Goal: Transaction & Acquisition: Purchase product/service

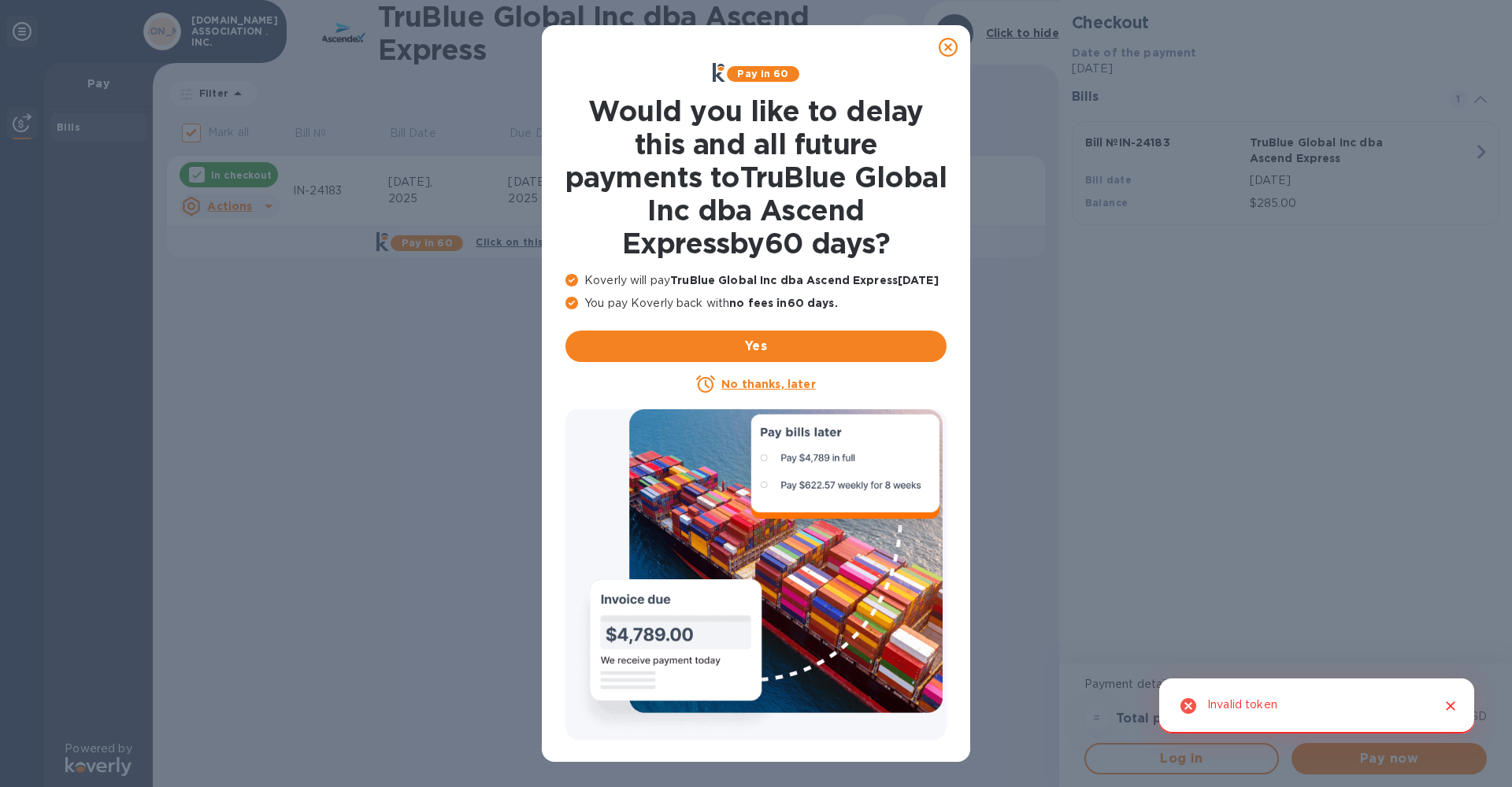
click at [947, 51] on icon at bounding box center [947, 47] width 19 height 19
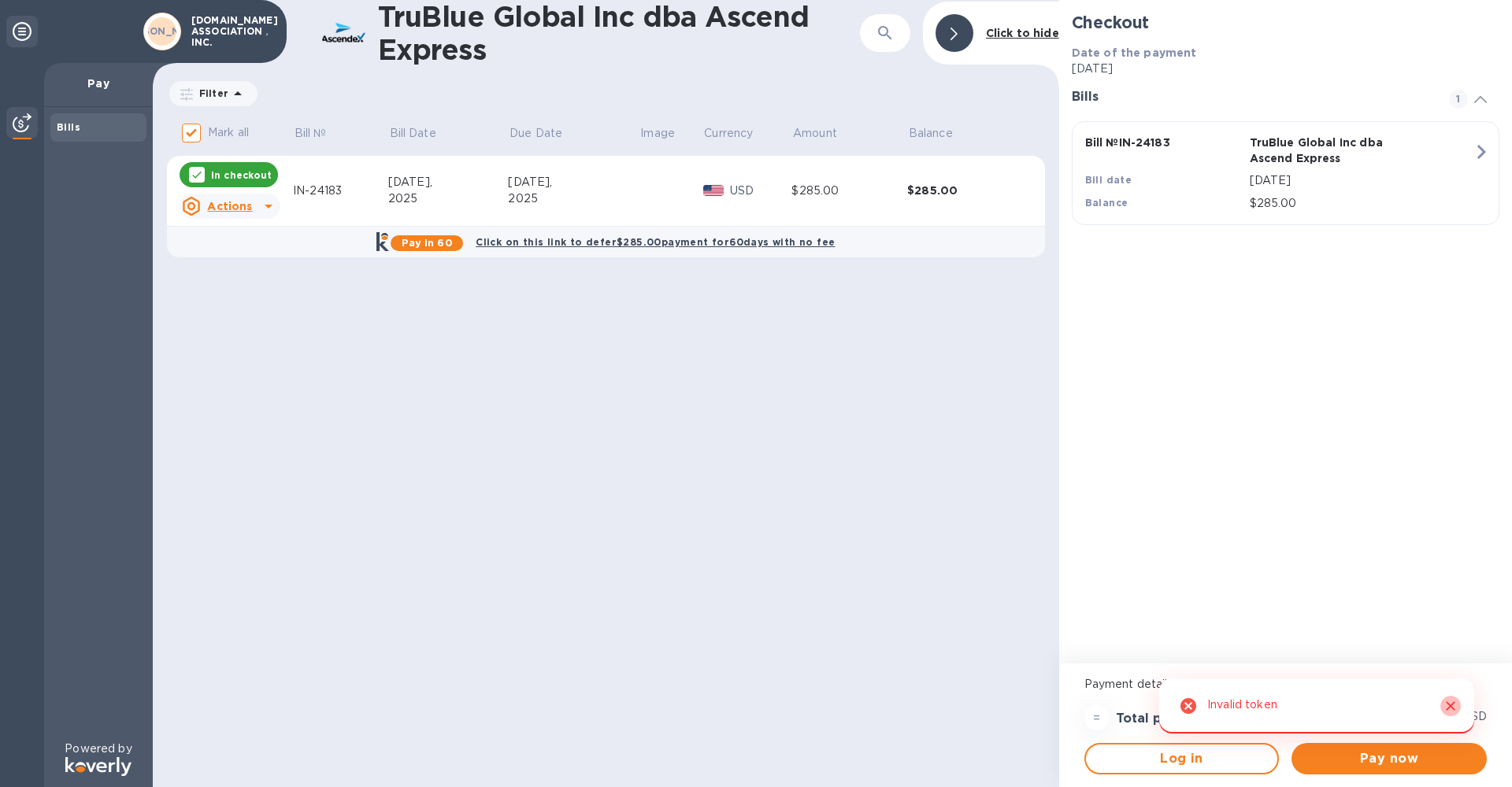
click at [1449, 707] on icon "Close" at bounding box center [1450, 705] width 10 height 10
click at [1371, 756] on span "Pay now" at bounding box center [1388, 758] width 170 height 19
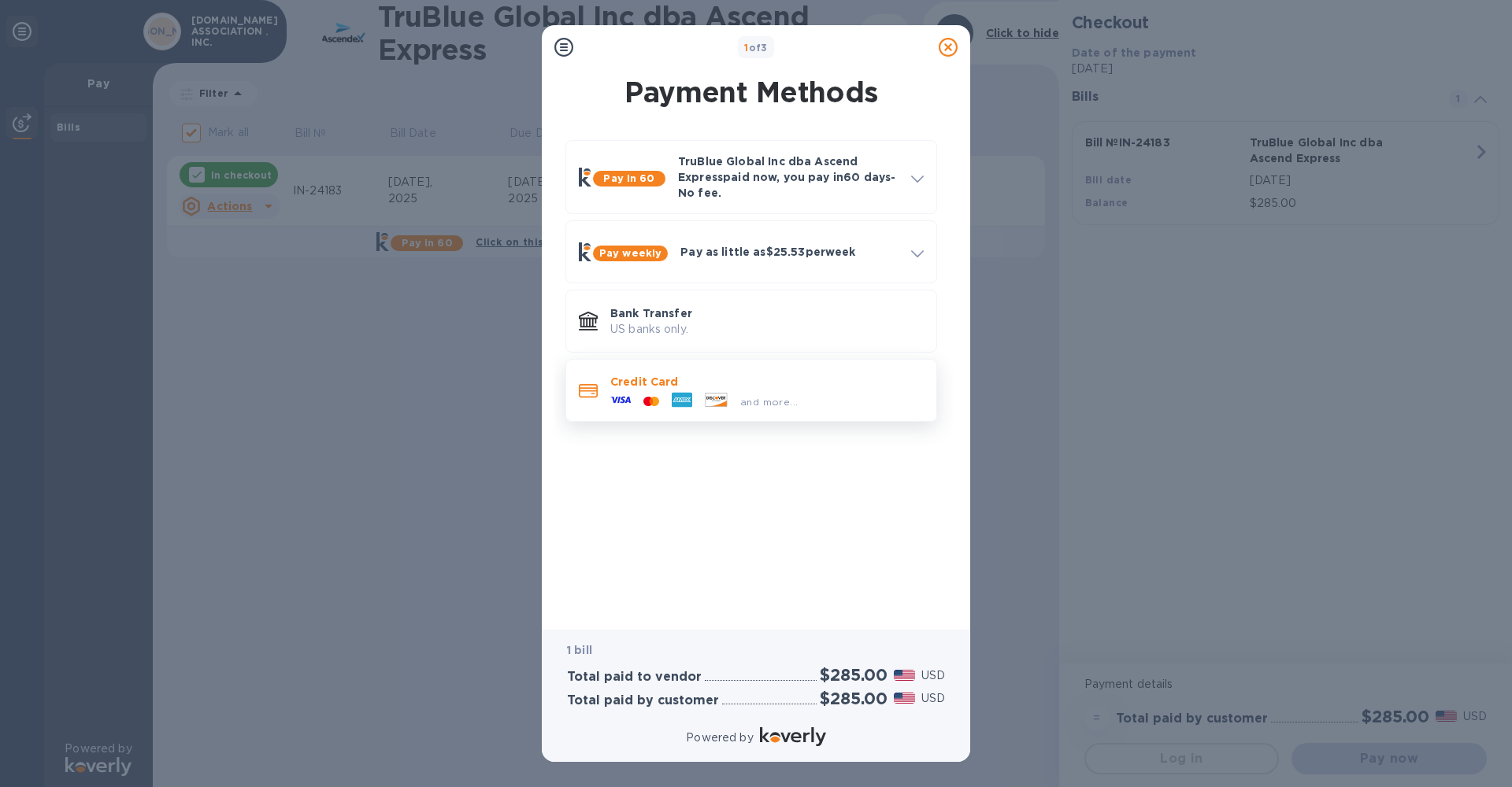
scroll to position [0, 1]
click at [636, 381] on p "Credit Card" at bounding box center [767, 381] width 313 height 16
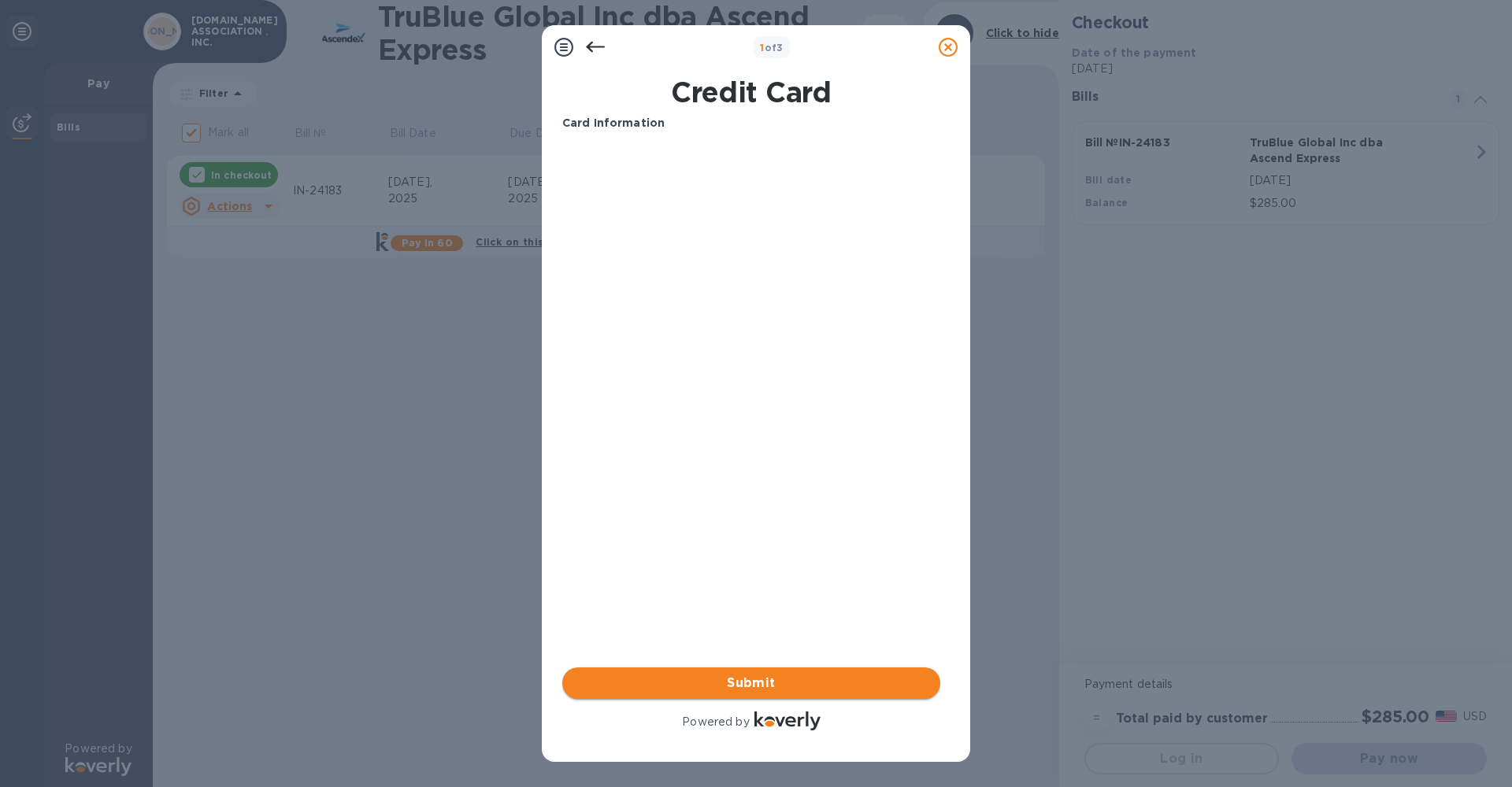
click at [742, 687] on span "Submit" at bounding box center [751, 683] width 353 height 19
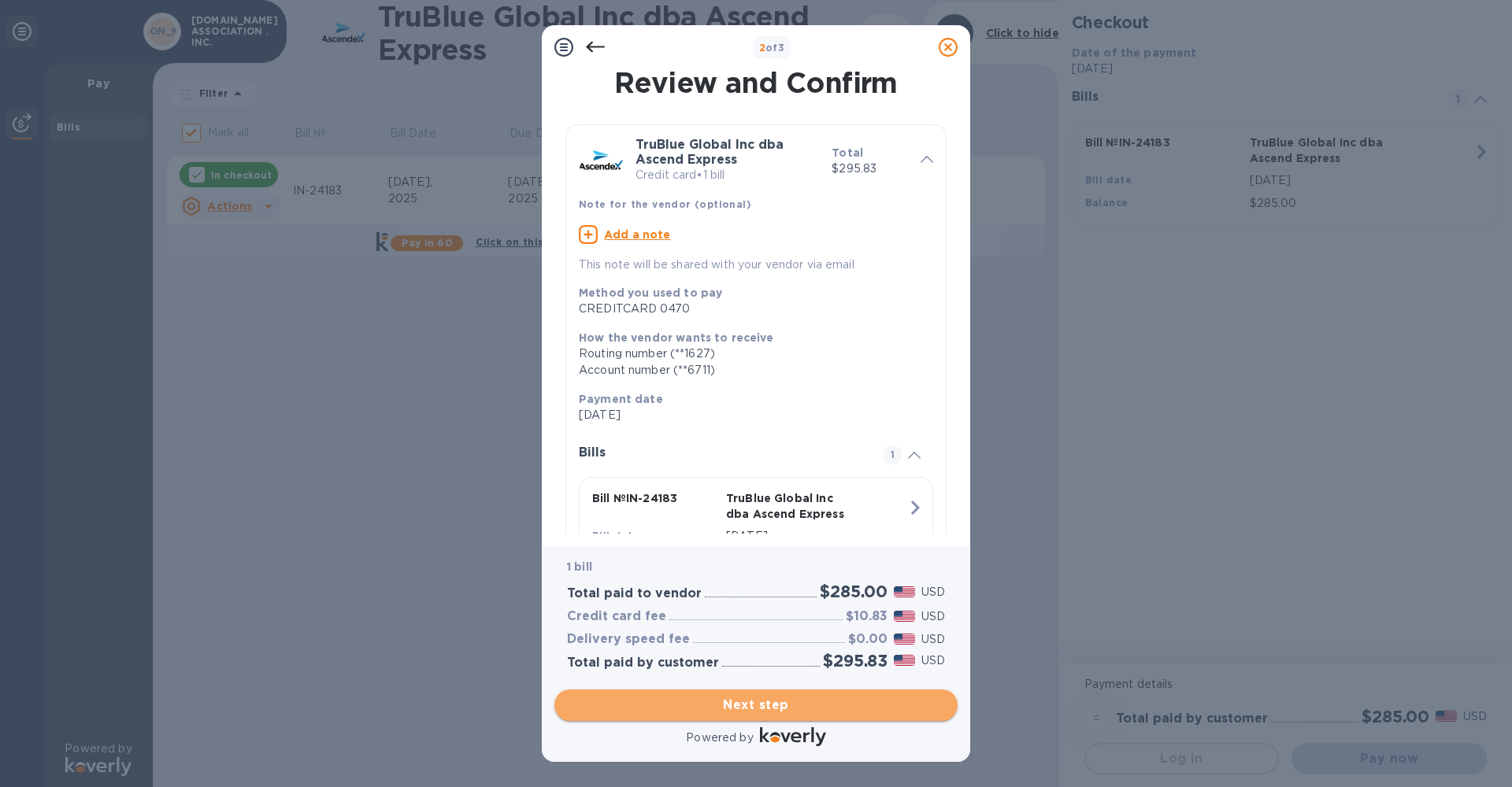
click at [757, 707] on span "Next step" at bounding box center [755, 704] width 378 height 19
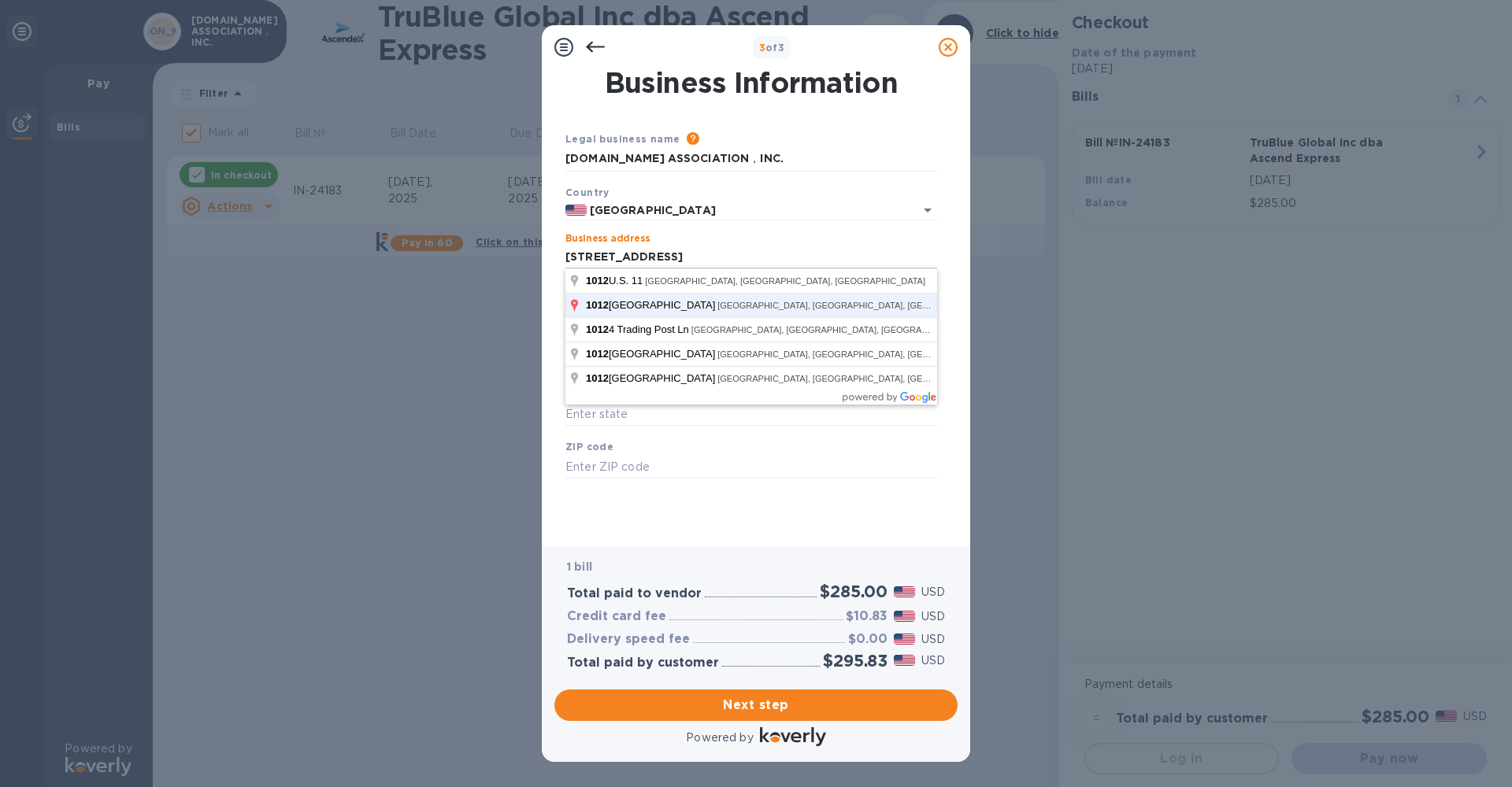
click button "Save" at bounding box center [0, 0] width 0 height 0
type input "[STREET_ADDRESS]"
type input "[GEOGRAPHIC_DATA]"
type input "VA"
type input "24210"
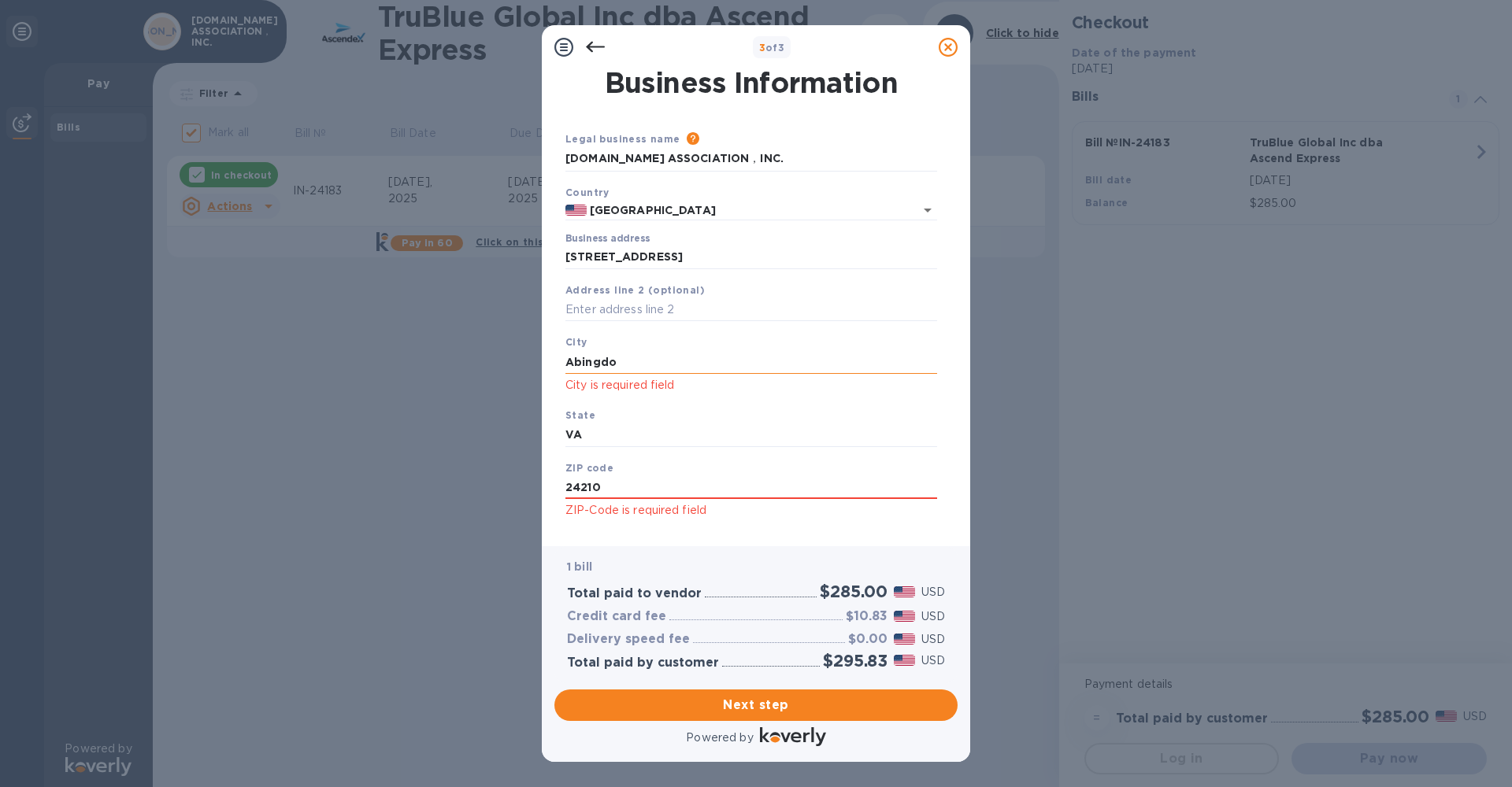
type input "[GEOGRAPHIC_DATA]"
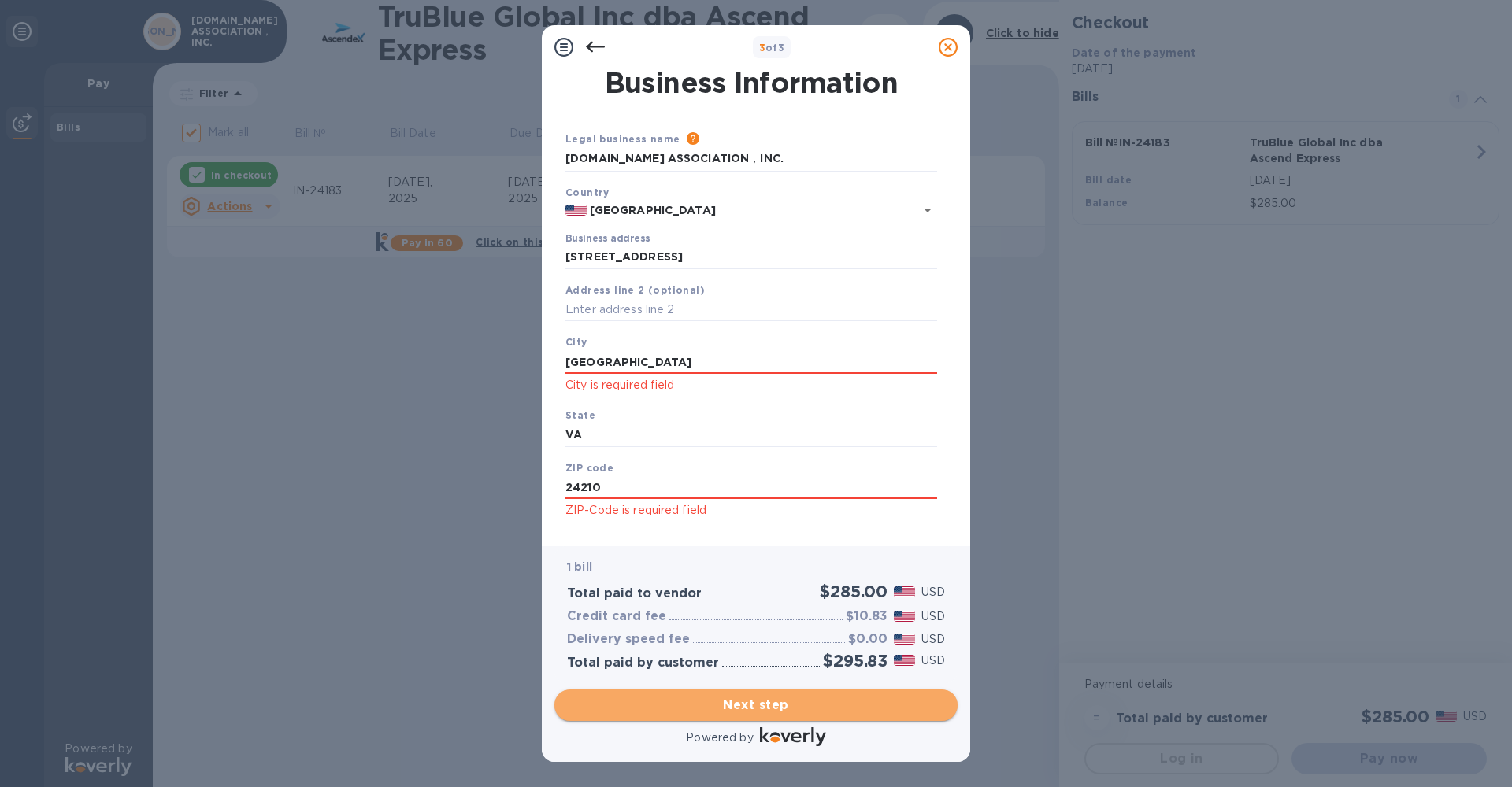
click at [759, 713] on span "Next step" at bounding box center [755, 704] width 378 height 19
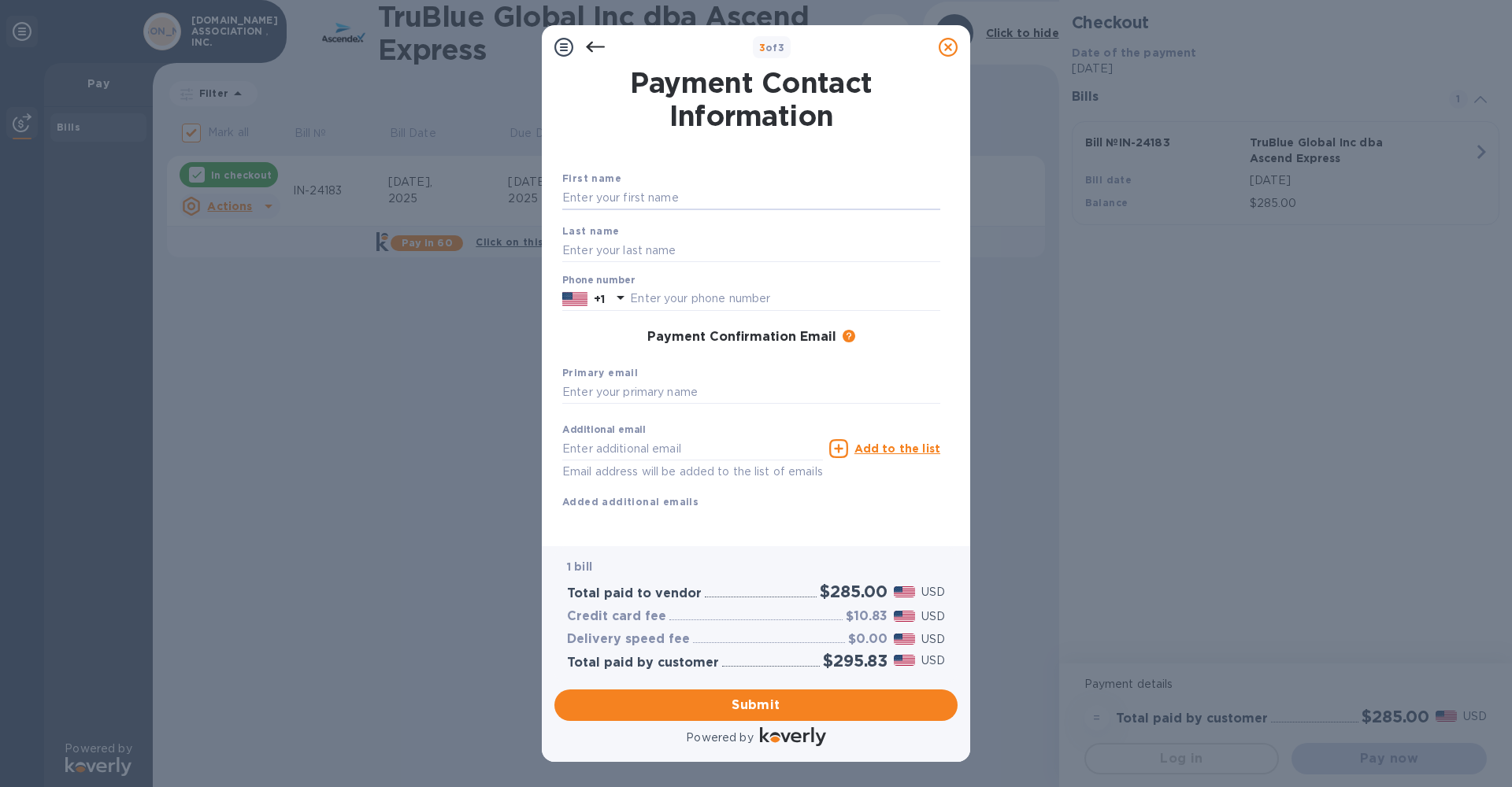
drag, startPoint x: 594, startPoint y: 200, endPoint x: 652, endPoint y: 134, distance: 87.9
type input "[PERSON_NAME]"
type input "[EMAIL_ADDRESS][DOMAIN_NAME]"
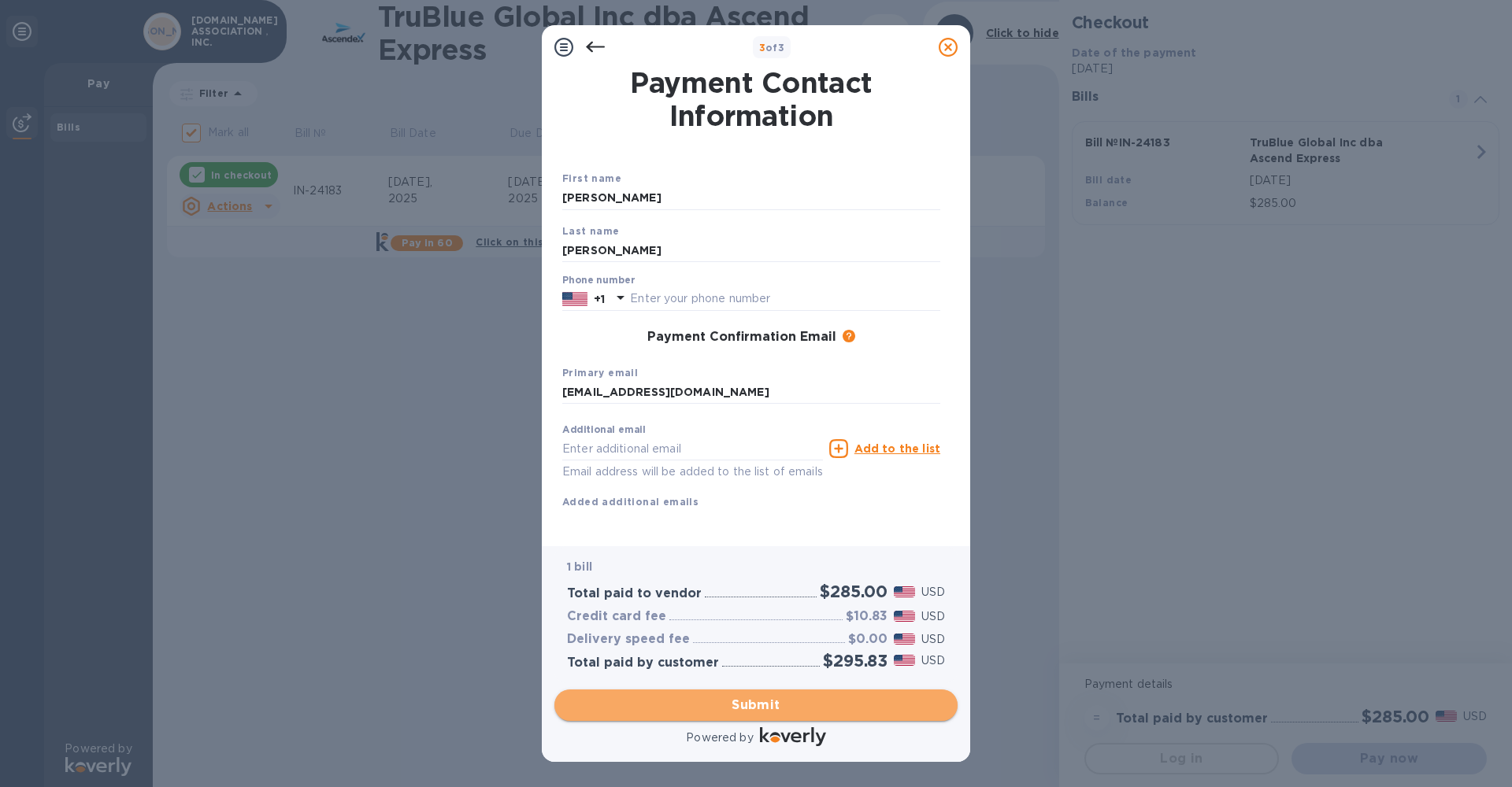
click at [734, 693] on button "Submit" at bounding box center [755, 704] width 403 height 31
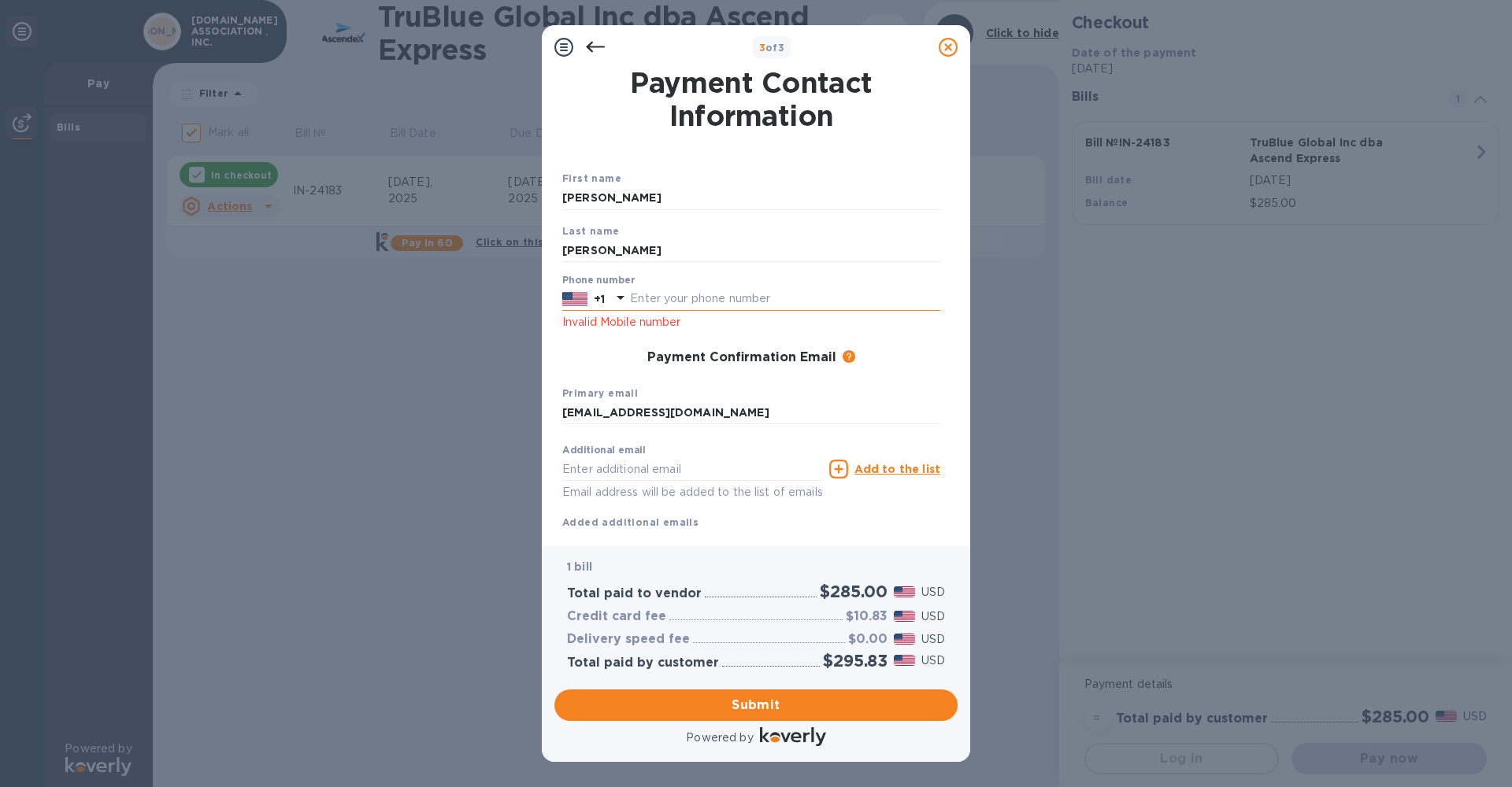
click at [644, 300] on input "text" at bounding box center [784, 299] width 310 height 23
type input "2769712010"
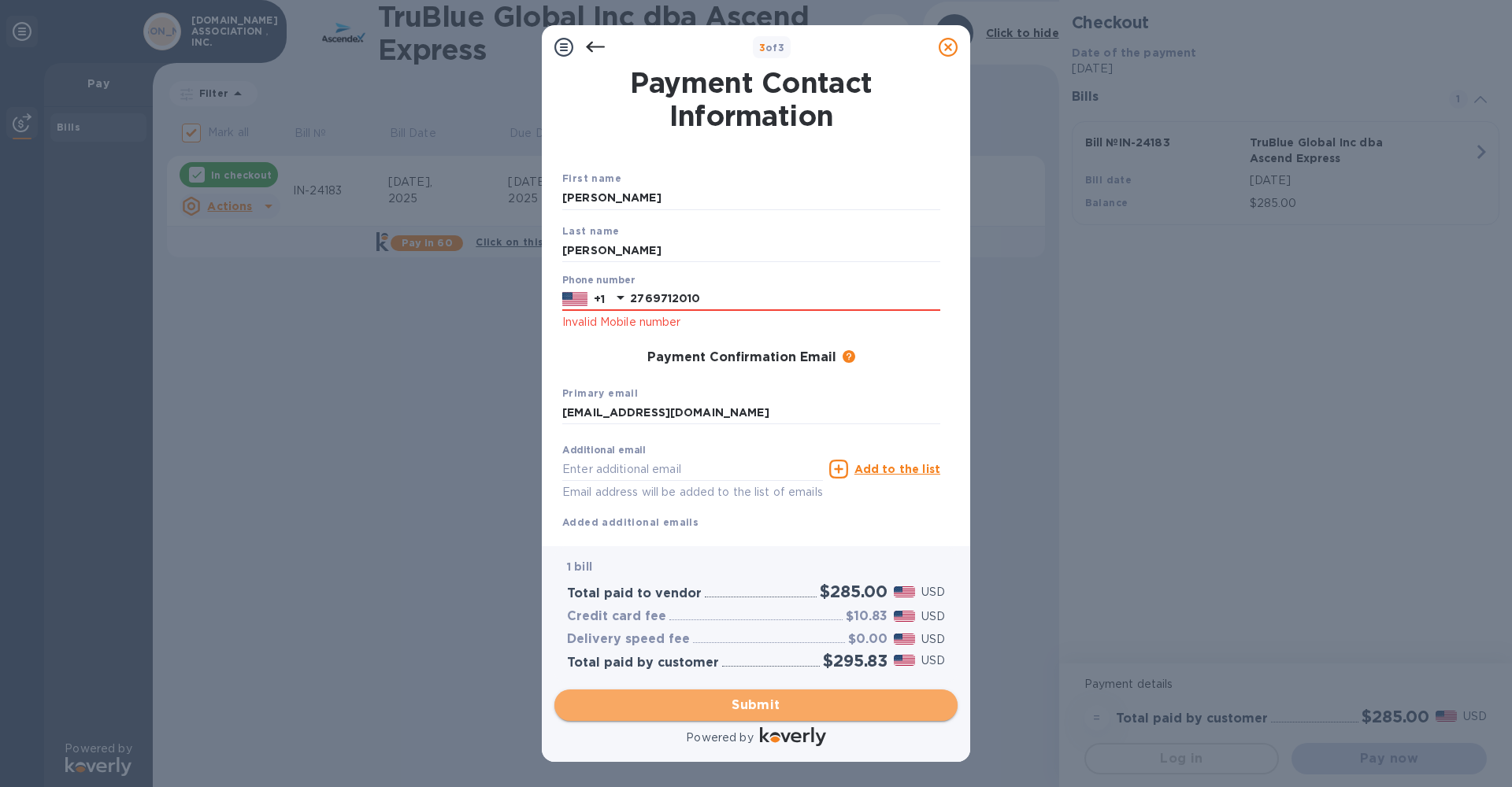
click at [756, 702] on span "Submit" at bounding box center [755, 704] width 378 height 19
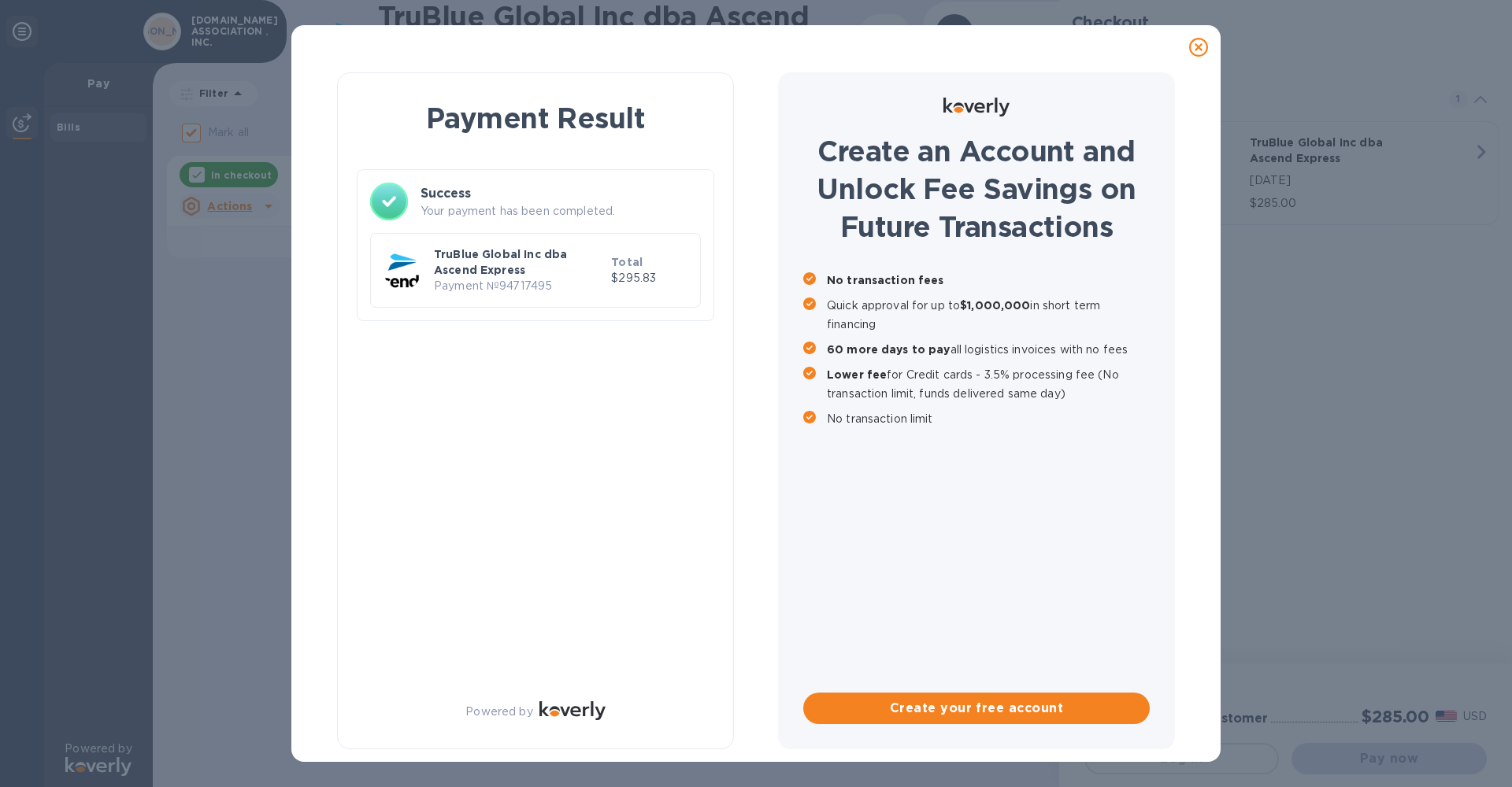
checkbox input "false"
